Goal: Book appointment/travel/reservation

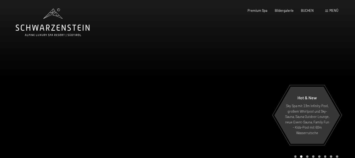
click at [300, 46] on div at bounding box center [265, 85] width 177 height 170
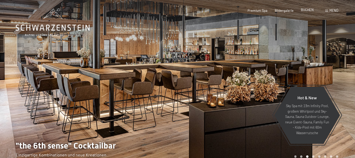
click at [309, 9] on span "BUCHEN" at bounding box center [307, 10] width 13 height 4
drag, startPoint x: 90, startPoint y: 32, endPoint x: 70, endPoint y: 30, distance: 19.5
click at [70, 30] on icon at bounding box center [53, 28] width 74 height 6
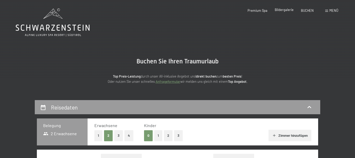
click at [287, 10] on span "Bildergalerie" at bounding box center [284, 10] width 19 height 4
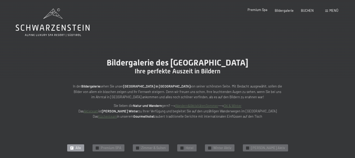
click at [261, 11] on span "Premium Spa" at bounding box center [258, 10] width 20 height 4
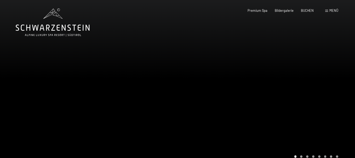
click at [332, 12] on span "Menü" at bounding box center [333, 10] width 9 height 4
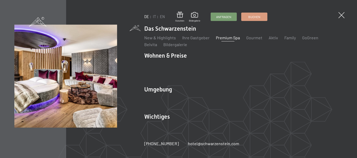
click at [96, 60] on img at bounding box center [64, 64] width 129 height 129
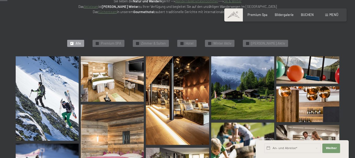
scroll to position [105, 0]
click at [328, 148] on span "Weiter" at bounding box center [331, 148] width 11 height 4
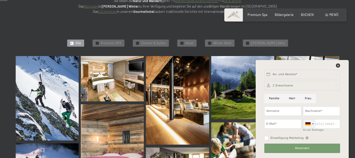
click at [307, 124] on div at bounding box center [307, 123] width 5 height 3
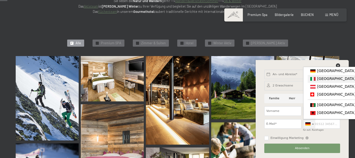
click at [312, 80] on div "List of countries" at bounding box center [312, 79] width 5 height 4
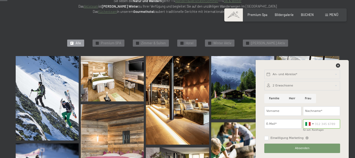
click at [232, 100] on img at bounding box center [242, 87] width 63 height 63
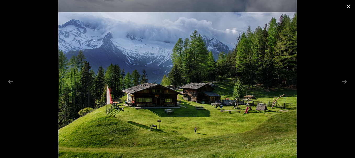
drag, startPoint x: 347, startPoint y: 4, endPoint x: 344, endPoint y: 6, distance: 3.6
click at [346, 5] on button "Close gallery" at bounding box center [348, 6] width 13 height 12
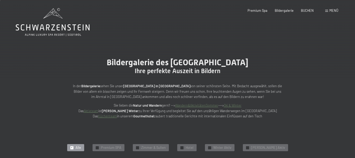
scroll to position [0, 0]
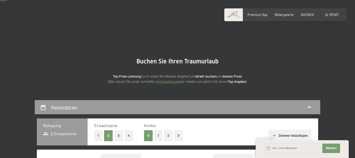
scroll to position [52, 0]
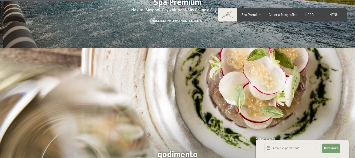
scroll to position [706, 0]
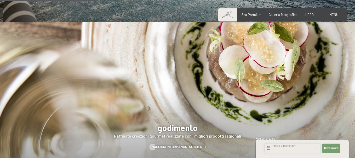
click at [281, 149] on input "text" at bounding box center [292, 147] width 56 height 9
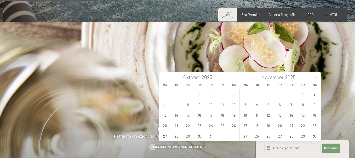
click at [317, 76] on span at bounding box center [316, 76] width 9 height 9
click at [279, 94] on span "4" at bounding box center [280, 94] width 10 height 10
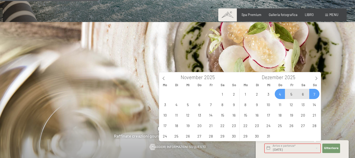
click at [315, 95] on span "7" at bounding box center [314, 94] width 10 height 10
type input "Do. 04.12.2025 - So. 07.12.2025"
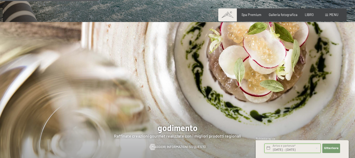
scroll to position [732, 0]
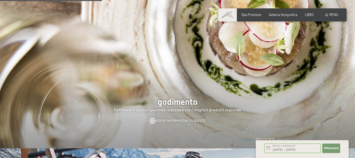
click at [329, 149] on font "Ulteriore" at bounding box center [331, 147] width 15 height 3
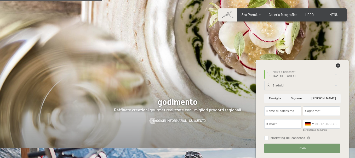
click at [281, 85] on div at bounding box center [302, 85] width 76 height 9
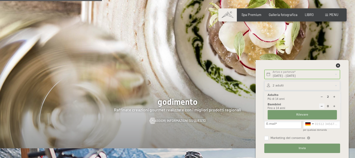
click at [333, 105] on icon at bounding box center [334, 106] width 3 height 3
type input "1"
select select
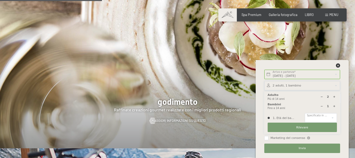
click at [333, 105] on icon at bounding box center [334, 106] width 3 height 3
type input "2"
select select
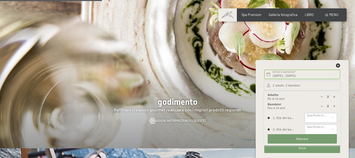
click at [312, 117] on select "0 1 2 3 4 5 6 7 8 9 10 11 12 13 14" at bounding box center [321, 117] width 32 height 9
select select "6"
click at [305, 113] on select "0 1 2 3 4 5 6 7 8 9 10 11 12 13 14" at bounding box center [321, 117] width 32 height 9
click at [310, 129] on select "0 1 2 3 4 5 6 7 8 9 10 11 12 13 14" at bounding box center [321, 128] width 32 height 9
select select "12"
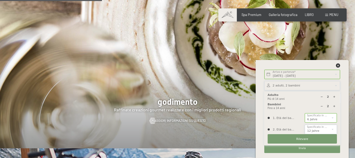
click at [305, 124] on select "0 1 2 3 4 5 6 7 8 9 10 11 12 13 14" at bounding box center [321, 128] width 32 height 9
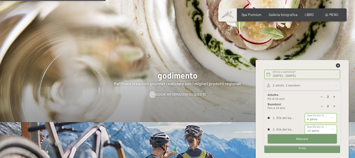
click at [302, 139] on font "Rilevare" at bounding box center [302, 138] width 12 height 3
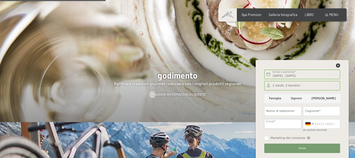
click at [285, 124] on input "E-mail*" at bounding box center [282, 123] width 37 height 9
type input "antoninoanzelmo1969@gmail.com"
type input "MICHELANGELO"
type input "ANZELMO"
type input "3249873808"
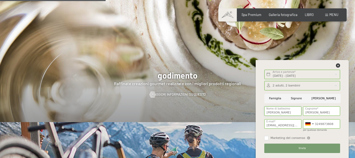
click at [289, 113] on input "MICHELANGELO" at bounding box center [282, 110] width 37 height 9
type input "M"
type input "ANTONINO"
click at [322, 101] on input "[PERSON_NAME]" at bounding box center [324, 98] width 34 height 9
radio input "true"
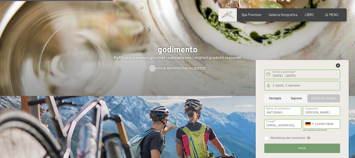
scroll to position [810, 0]
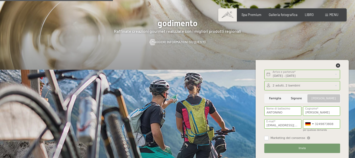
click at [267, 137] on input "Marketing del consenso" at bounding box center [266, 138] width 4 height 4
checkbox input "true"
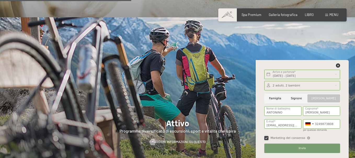
scroll to position [941, 0]
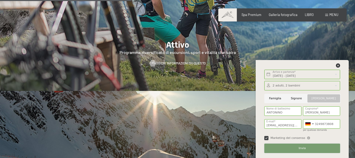
click at [300, 147] on font "Invia" at bounding box center [302, 147] width 7 height 3
